Goal: Transaction & Acquisition: Purchase product/service

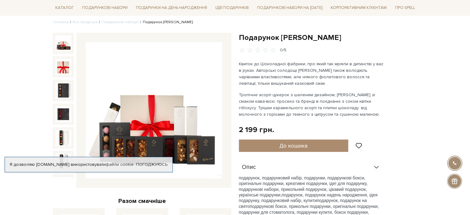
scroll to position [38, 0]
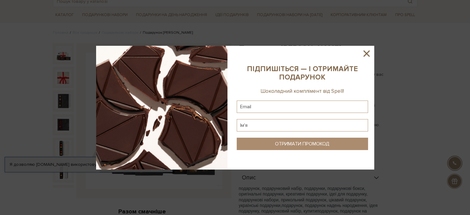
click at [365, 56] on icon at bounding box center [366, 53] width 10 height 10
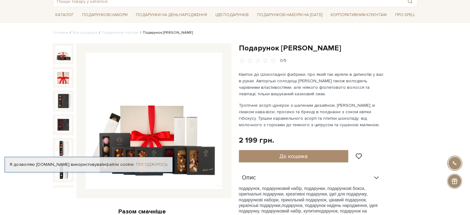
click at [150, 164] on link "Погоджуюсь" at bounding box center [151, 164] width 31 height 6
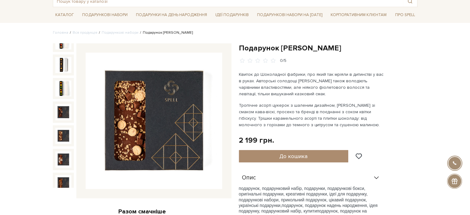
scroll to position [119, 0]
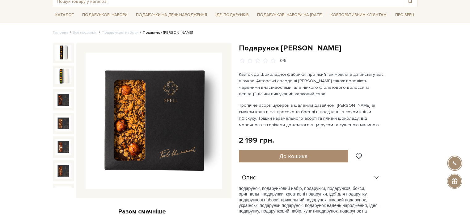
click at [384, 98] on div "Подарунок [PERSON_NAME] 0/5 Квиток до Шоколадної фабрики, про який так мріяли в…" at bounding box center [328, 186] width 178 height 287
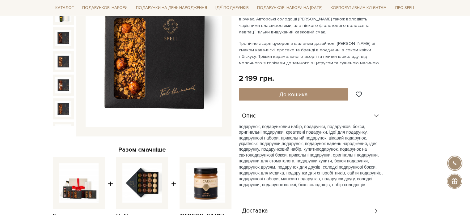
scroll to position [131, 0]
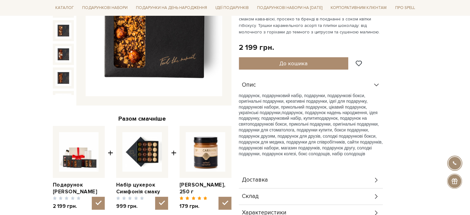
click at [377, 85] on icon at bounding box center [376, 84] width 7 height 7
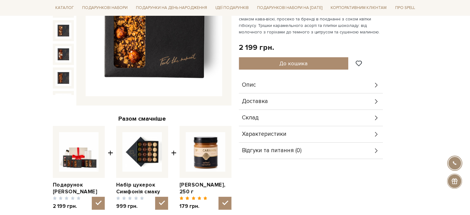
click at [366, 130] on div "Характеристики" at bounding box center [311, 134] width 144 height 16
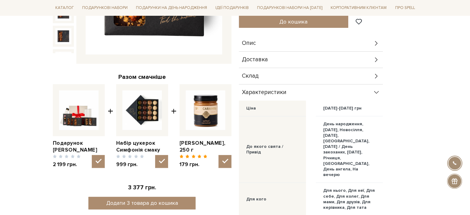
scroll to position [162, 0]
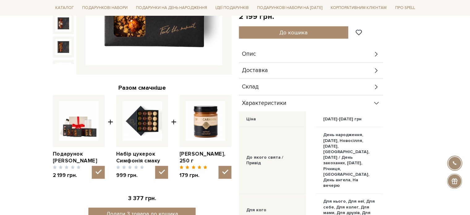
click at [365, 99] on div "Характеристики" at bounding box center [311, 103] width 144 height 16
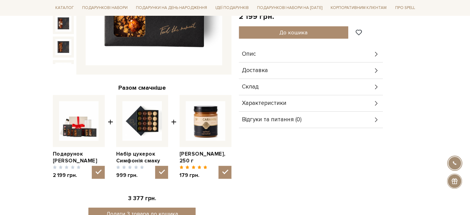
click at [366, 87] on div "Склад" at bounding box center [311, 87] width 144 height 16
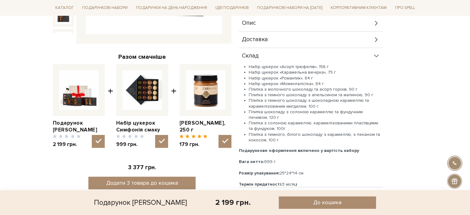
scroll to position [223, 0]
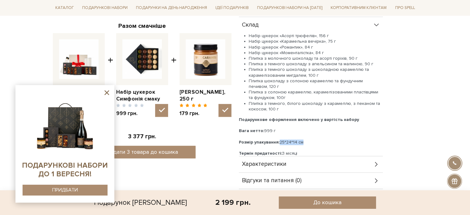
drag, startPoint x: 278, startPoint y: 140, endPoint x: 303, endPoint y: 141, distance: 24.1
click at [303, 141] on div "Розмір упакування: 25*24*14 см" at bounding box center [311, 142] width 144 height 6
copy div "25*24*14 см"
click at [378, 60] on li "Плитка з молочного шоколаду та асорті горіхів, 90 г" at bounding box center [315, 59] width 134 height 6
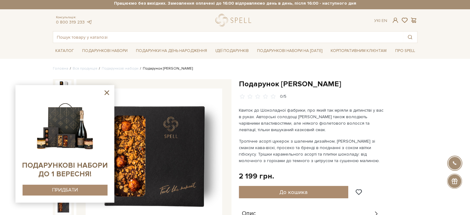
scroll to position [0, 0]
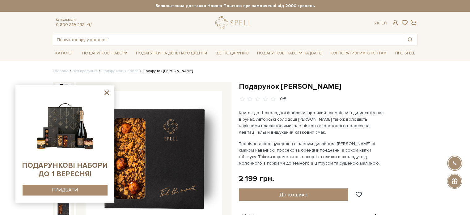
click at [105, 91] on icon at bounding box center [106, 92] width 5 height 5
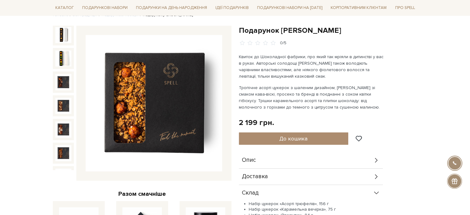
scroll to position [93, 0]
